Goal: Task Accomplishment & Management: Manage account settings

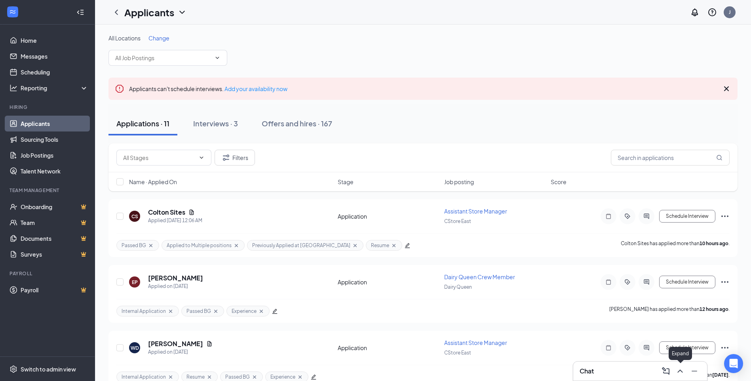
click at [680, 374] on icon "ChevronUp" at bounding box center [681, 371] width 10 height 10
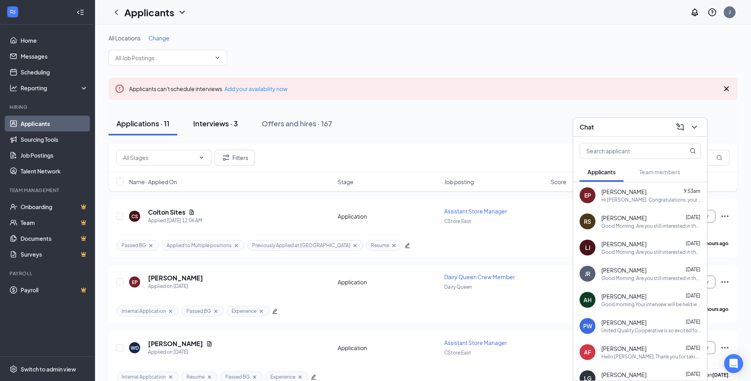
click at [207, 124] on div "Interviews · 3" at bounding box center [215, 123] width 45 height 10
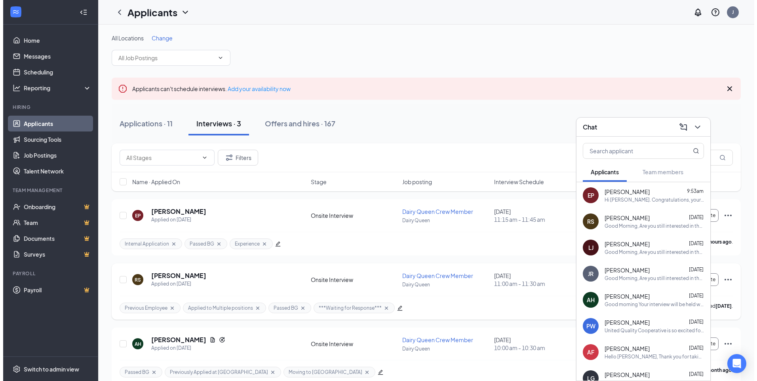
scroll to position [12, 0]
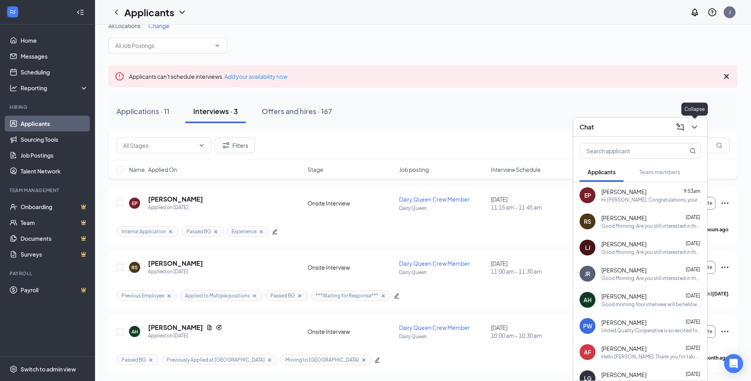
click at [699, 127] on button at bounding box center [694, 127] width 13 height 13
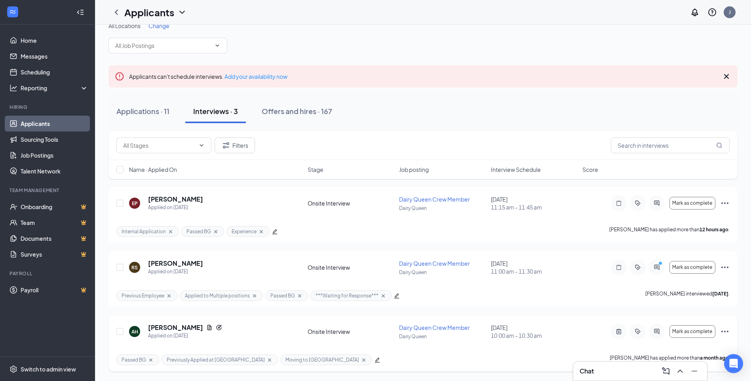
click at [654, 330] on icon "ActiveChat" at bounding box center [657, 331] width 10 height 6
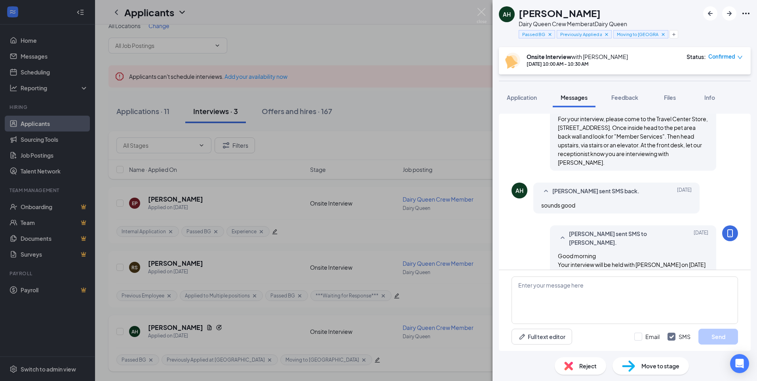
scroll to position [377, 0]
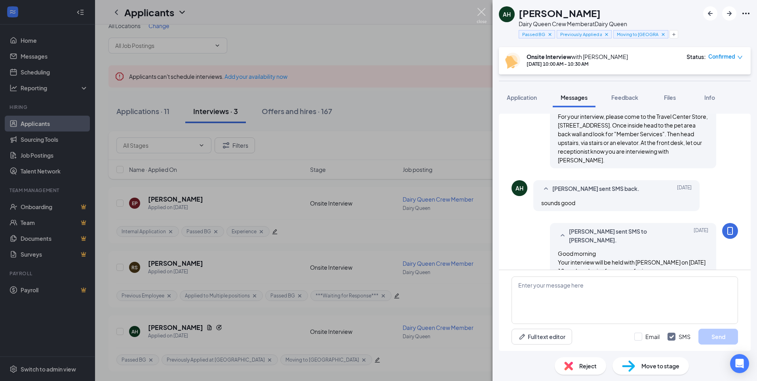
click at [481, 11] on img at bounding box center [482, 15] width 10 height 15
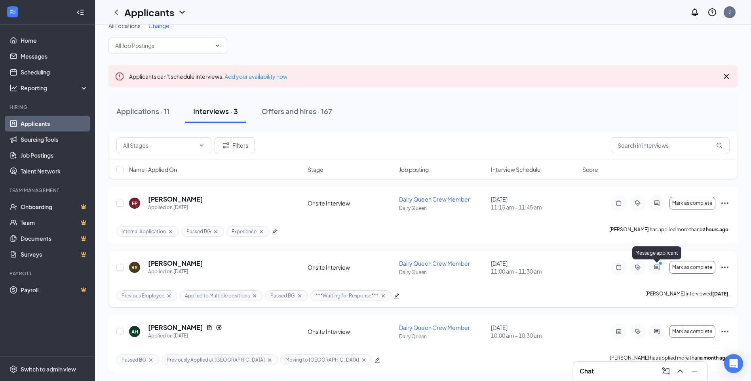
click at [659, 268] on icon "ActiveChat" at bounding box center [657, 267] width 10 height 6
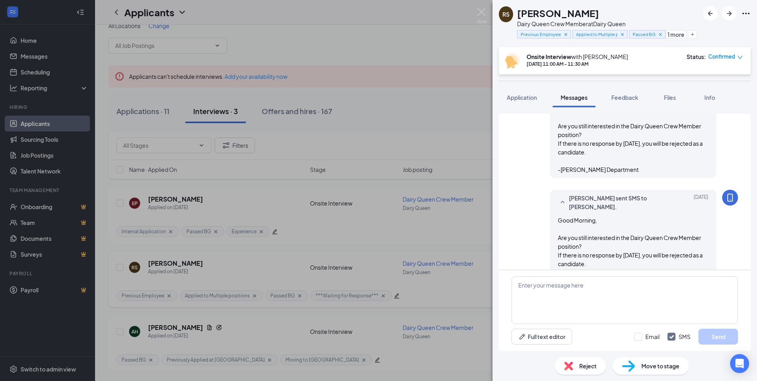
scroll to position [493, 0]
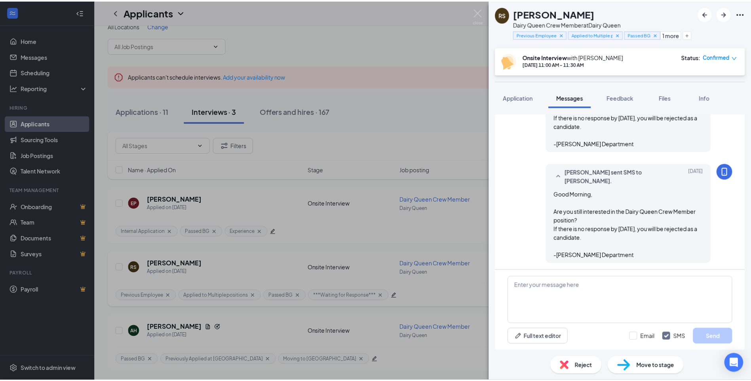
scroll to position [493, 0]
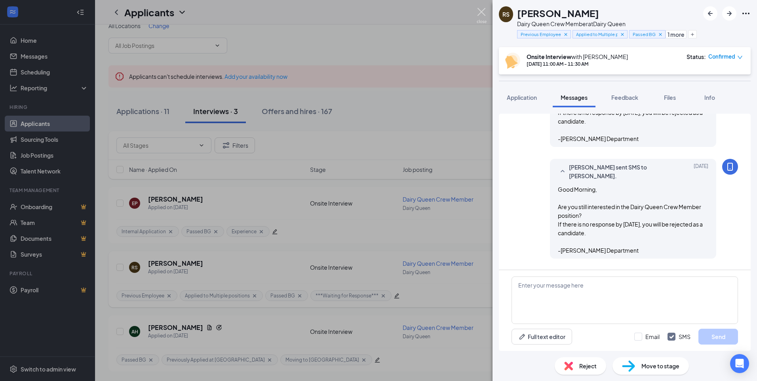
click at [482, 13] on img at bounding box center [482, 15] width 10 height 15
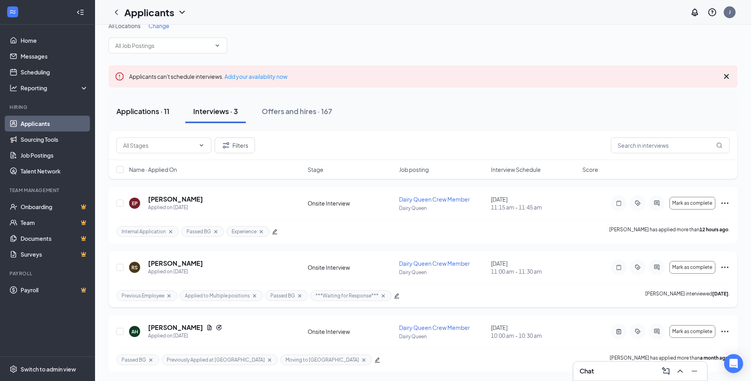
click at [157, 110] on div "Applications · 11" at bounding box center [142, 111] width 53 height 10
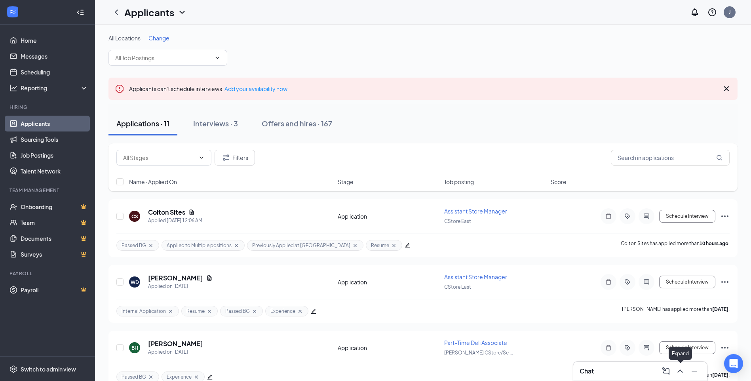
click at [682, 371] on icon "ChevronUp" at bounding box center [680, 371] width 5 height 3
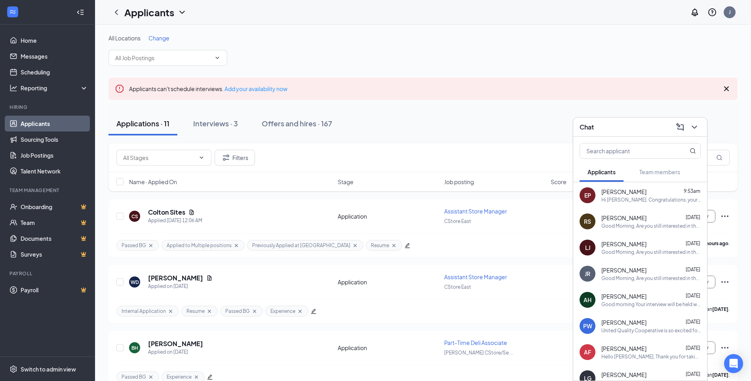
click at [627, 246] on span "[PERSON_NAME]" at bounding box center [624, 244] width 45 height 8
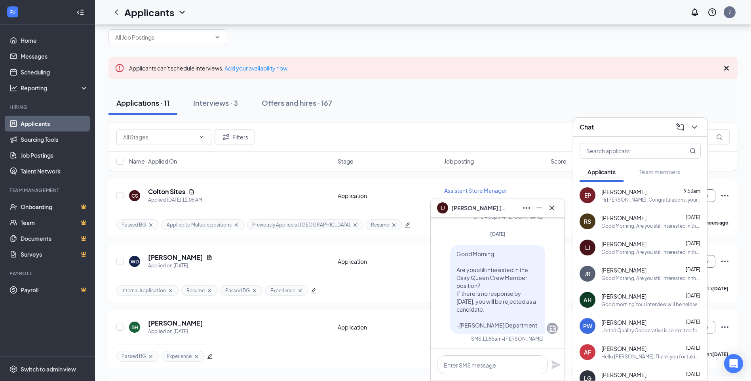
scroll to position [40, 0]
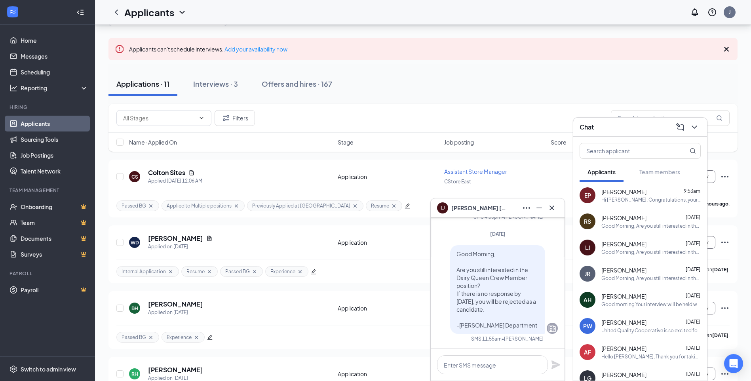
click at [621, 270] on span "[PERSON_NAME]" at bounding box center [624, 270] width 45 height 8
click at [550, 208] on icon "Cross" at bounding box center [552, 208] width 10 height 10
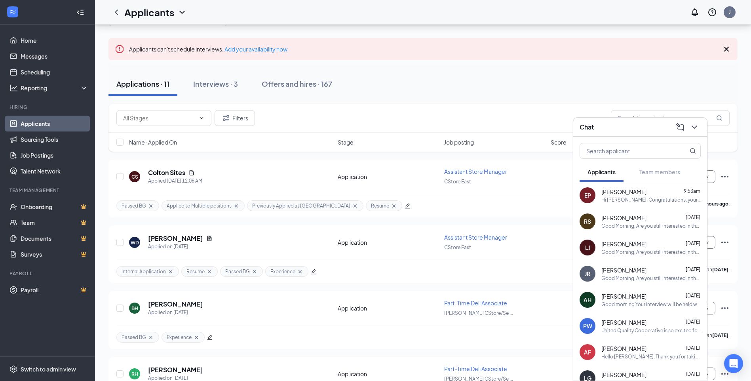
click at [613, 225] on div "Good Morning, Are you still interested in the Dairy Queen Crew Member position?…" at bounding box center [651, 226] width 99 height 7
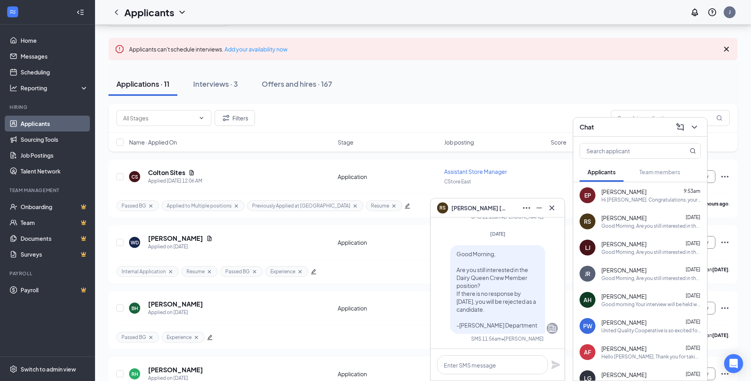
click at [614, 265] on div "JR [PERSON_NAME] [DATE] Good Morning, Are you still interested in the Dairy Que…" at bounding box center [640, 274] width 134 height 26
click at [613, 249] on div "Good Morning, Are you still interested in the Dairy Queen Crew Member position?…" at bounding box center [651, 252] width 99 height 7
click at [606, 352] on div "[PERSON_NAME] [DATE] Hello [PERSON_NAME], Thank you for taking time to come in …" at bounding box center [651, 352] width 99 height 15
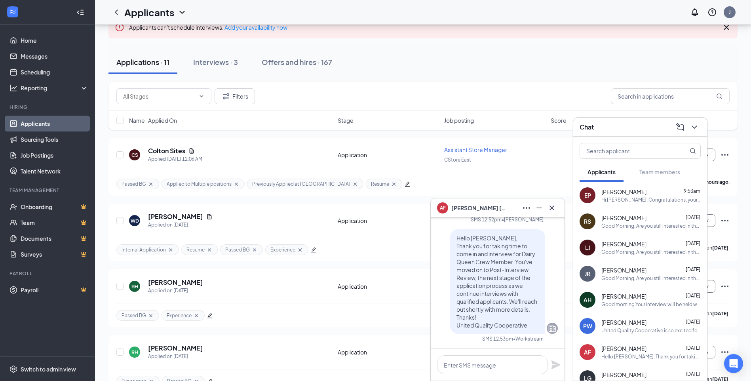
scroll to position [79, 0]
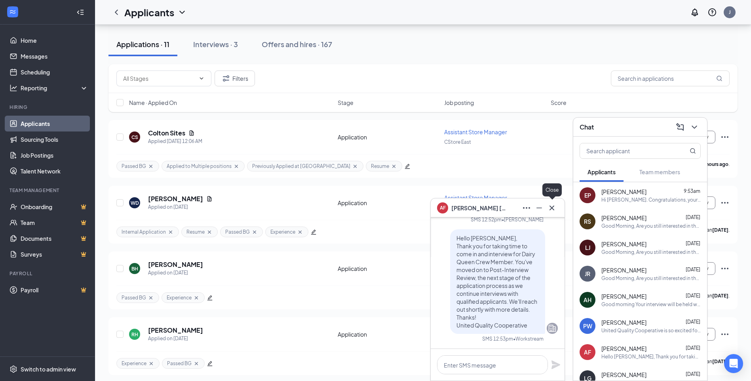
click at [549, 209] on icon "Cross" at bounding box center [552, 208] width 10 height 10
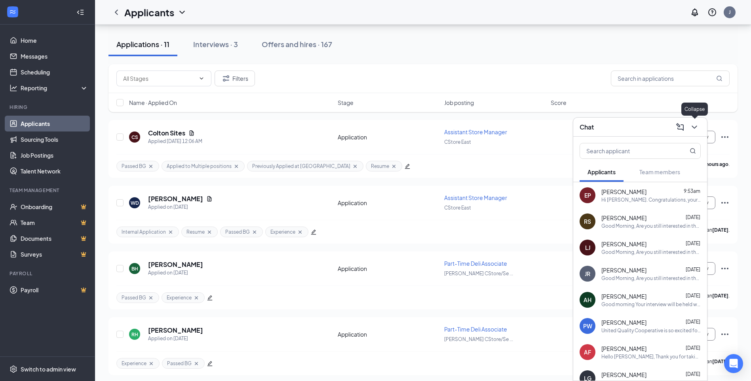
click at [695, 128] on icon "ChevronDown" at bounding box center [694, 127] width 5 height 3
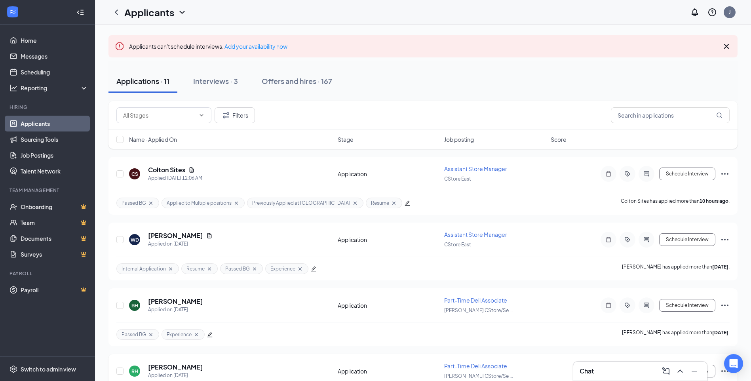
scroll to position [0, 0]
